Goal: Information Seeking & Learning: Learn about a topic

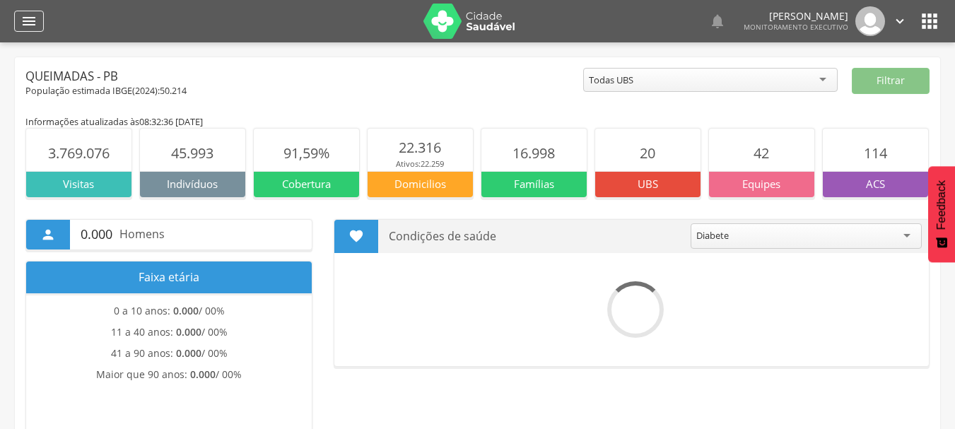
click at [25, 24] on icon "" at bounding box center [28, 21] width 17 height 17
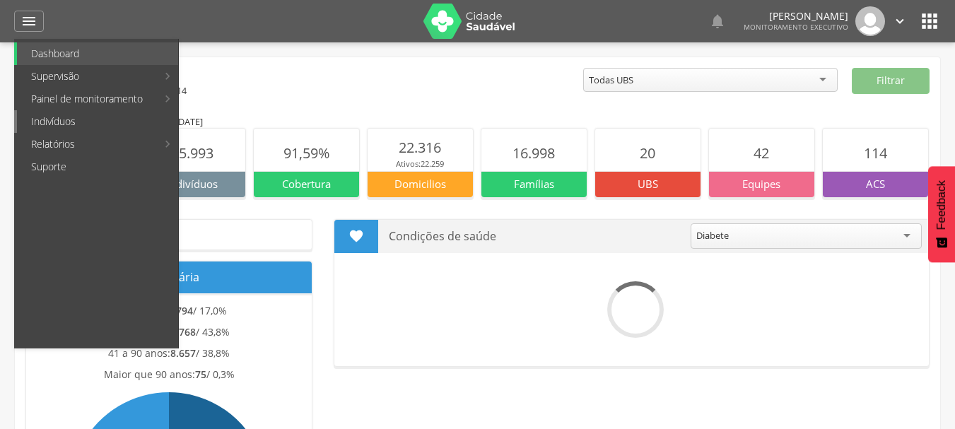
click at [83, 119] on link "Indivíduos" at bounding box center [97, 121] width 161 height 23
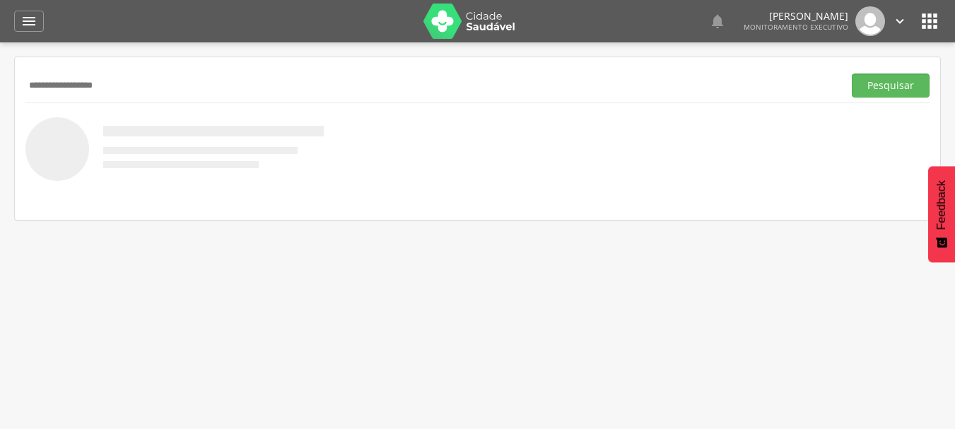
type input "**********"
click at [852, 73] on button "Pesquisar" at bounding box center [891, 85] width 78 height 24
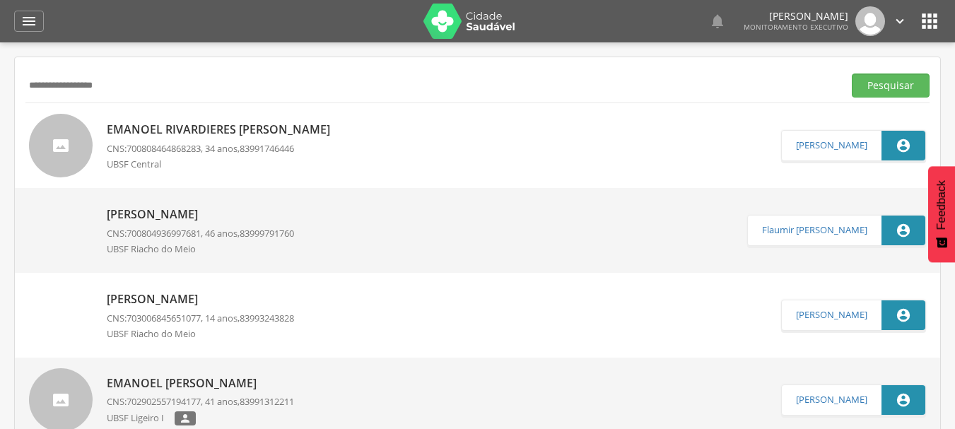
click at [192, 137] on p "Emanoel Rivardieres [PERSON_NAME]" at bounding box center [222, 130] width 230 height 16
type input "**********"
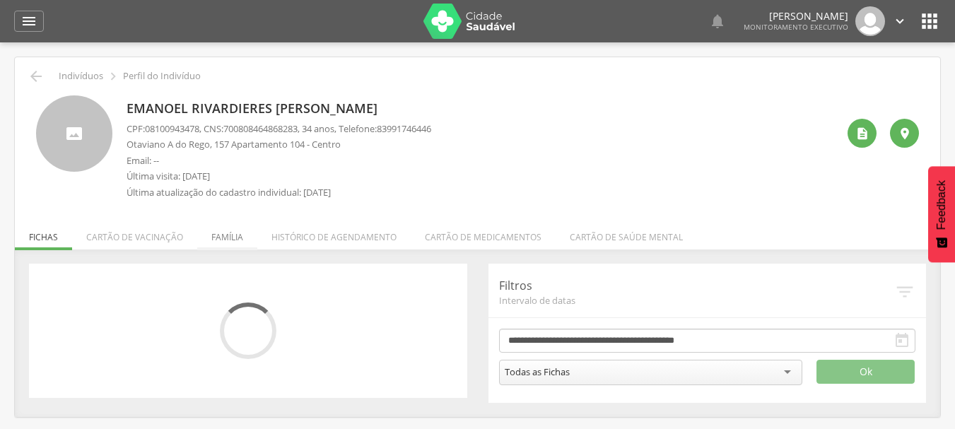
click at [212, 231] on li "Família" at bounding box center [227, 233] width 60 height 33
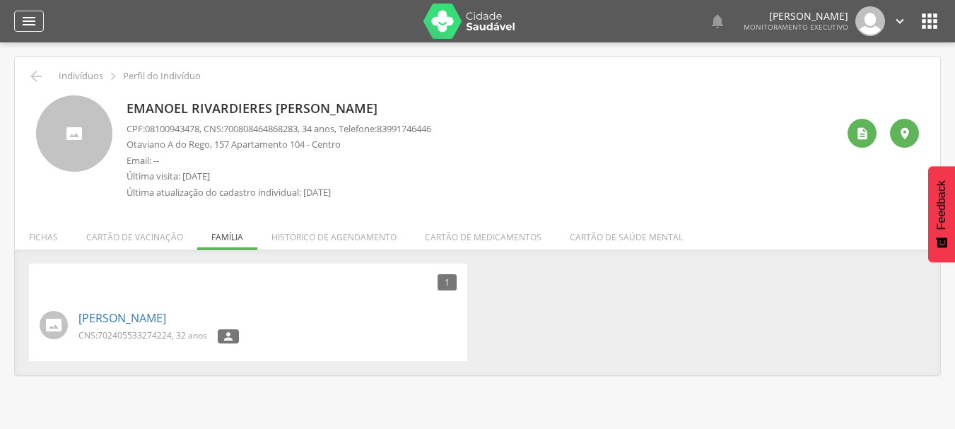
click at [39, 21] on div "" at bounding box center [29, 21] width 30 height 21
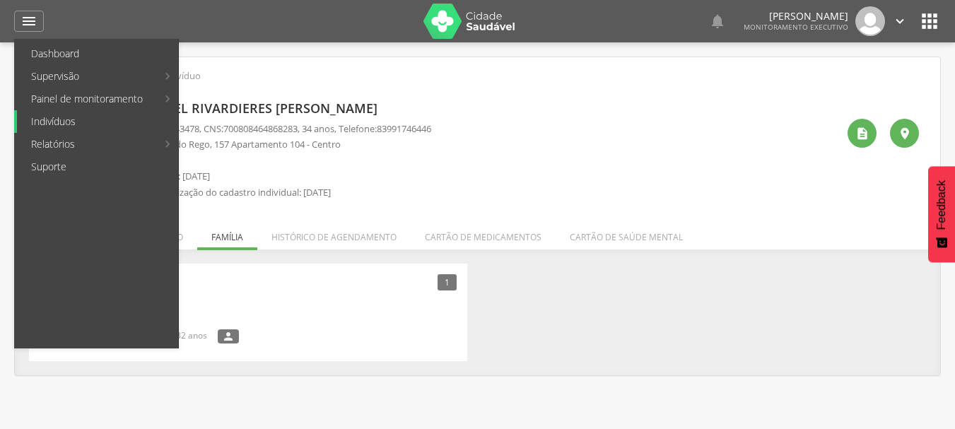
click at [40, 122] on link "Indivíduos" at bounding box center [97, 121] width 161 height 23
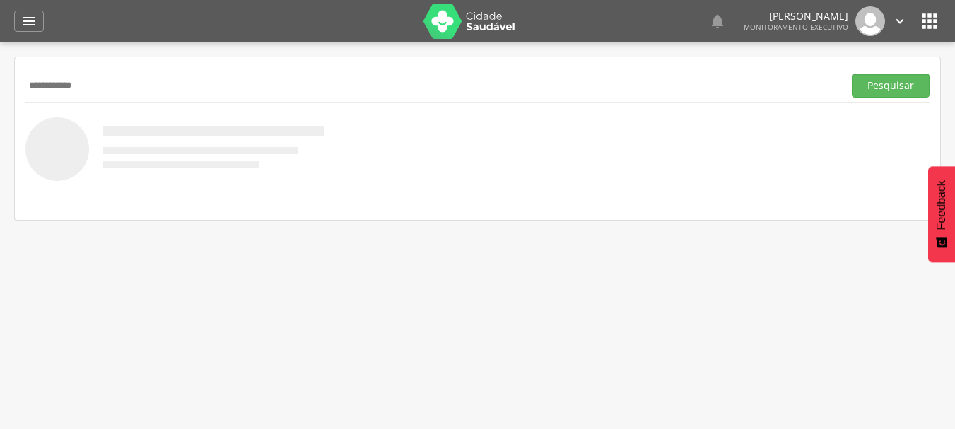
click at [852, 73] on button "Pesquisar" at bounding box center [891, 85] width 78 height 24
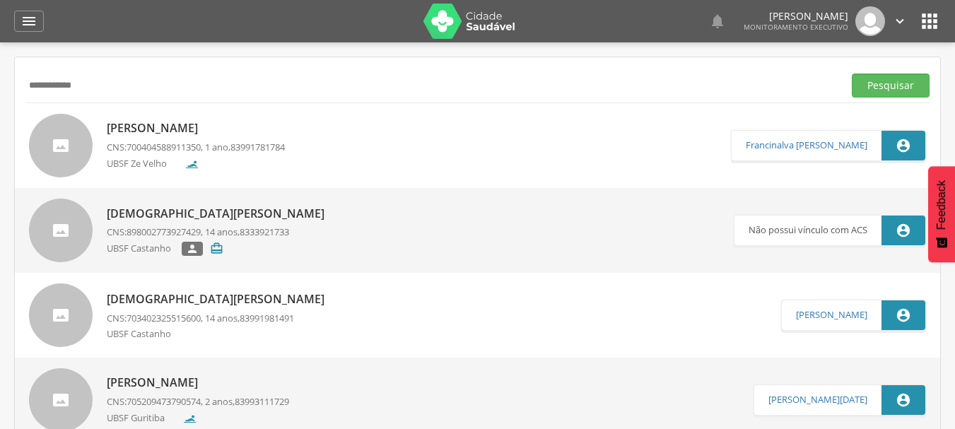
click at [43, 88] on input "**********" at bounding box center [431, 85] width 812 height 24
type input "**********"
click at [852, 73] on button "Pesquisar" at bounding box center [891, 85] width 78 height 24
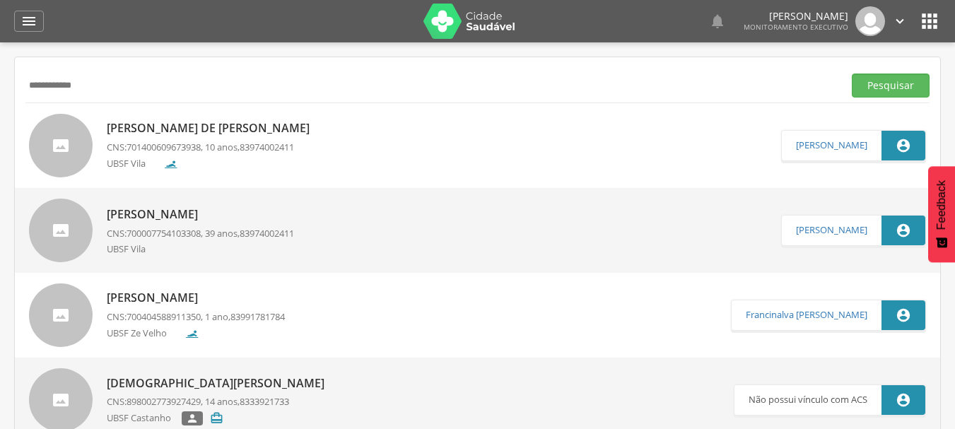
click at [223, 136] on p "[PERSON_NAME] de [PERSON_NAME]" at bounding box center [212, 128] width 210 height 16
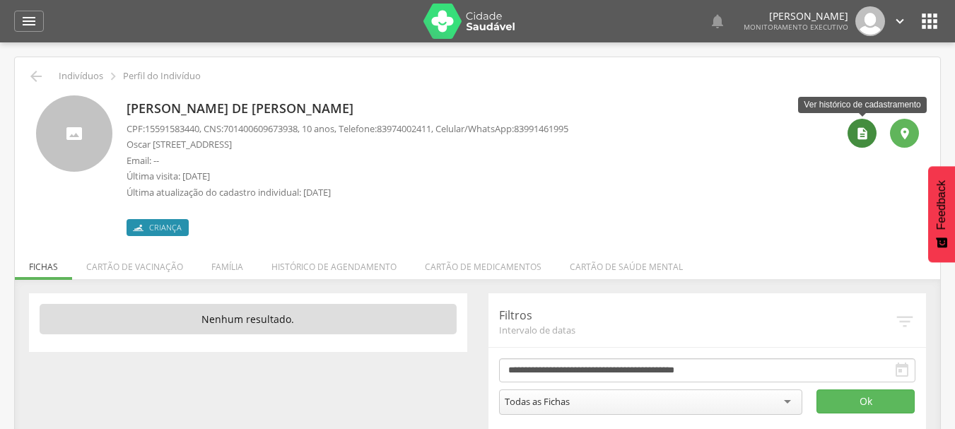
click at [855, 134] on icon "" at bounding box center [862, 134] width 14 height 14
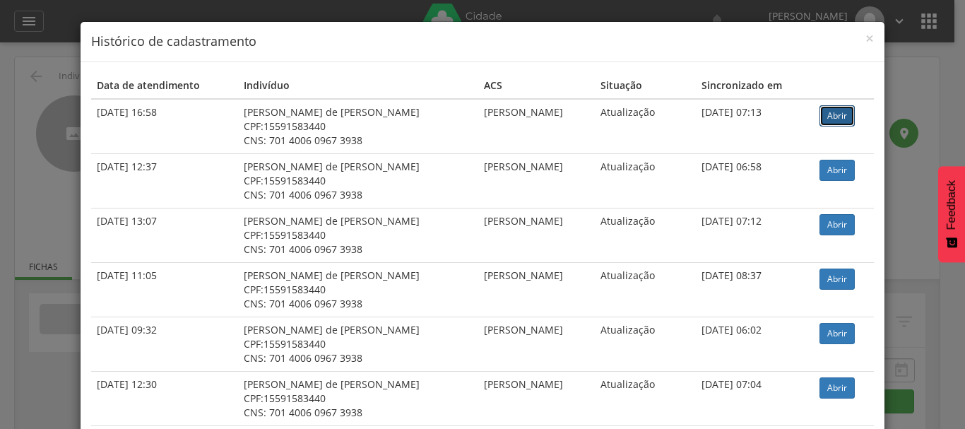
click at [835, 119] on link "Abrir" at bounding box center [837, 115] width 35 height 21
click at [866, 38] on span "×" at bounding box center [870, 38] width 8 height 20
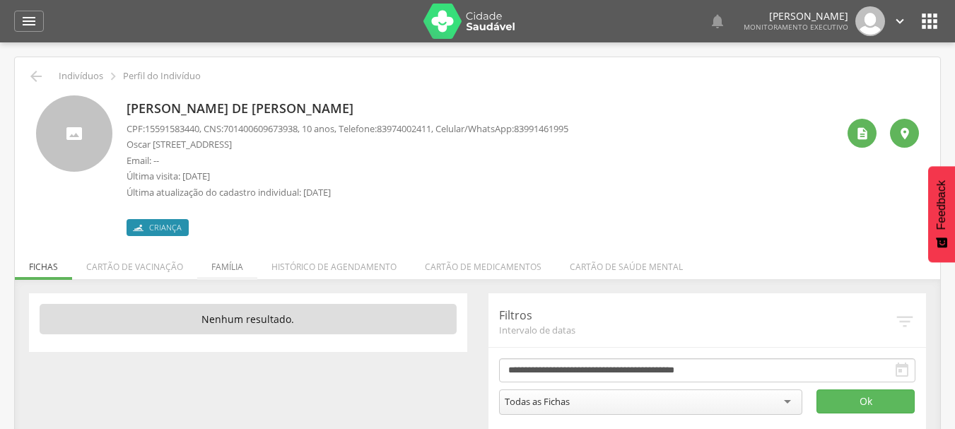
click at [220, 259] on li "Família" at bounding box center [227, 263] width 60 height 33
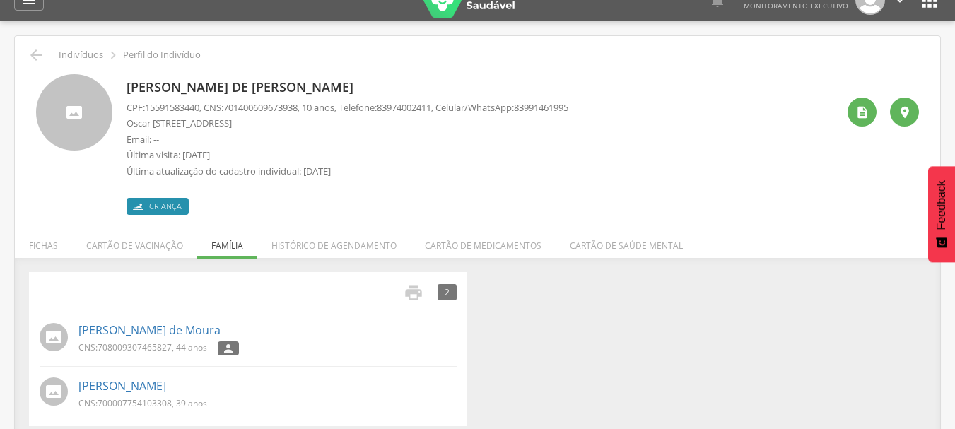
scroll to position [42, 0]
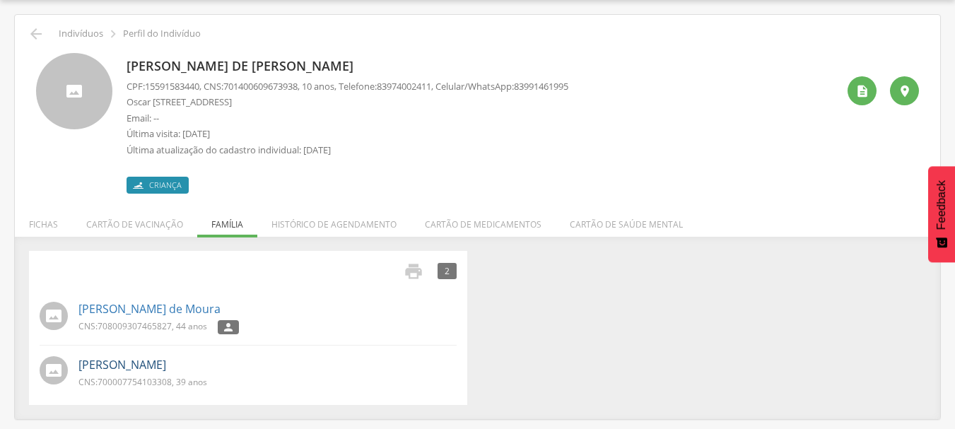
click at [144, 365] on link "[PERSON_NAME]" at bounding box center [122, 365] width 88 height 16
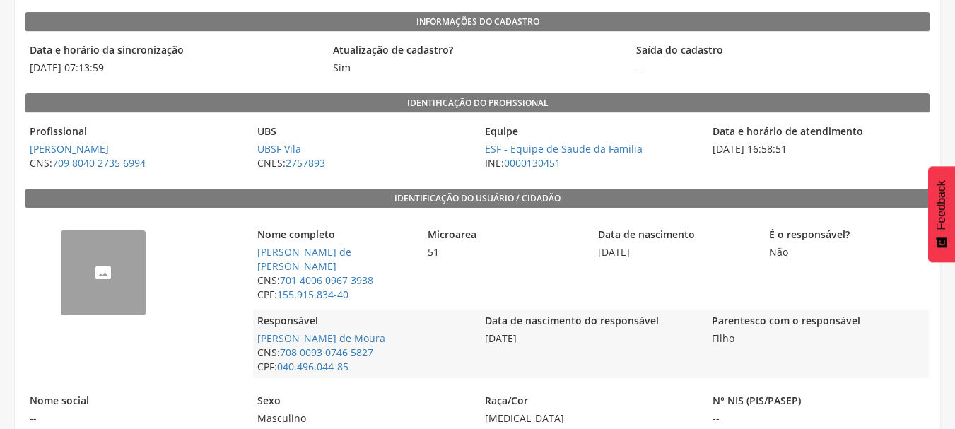
scroll to position [141, 0]
